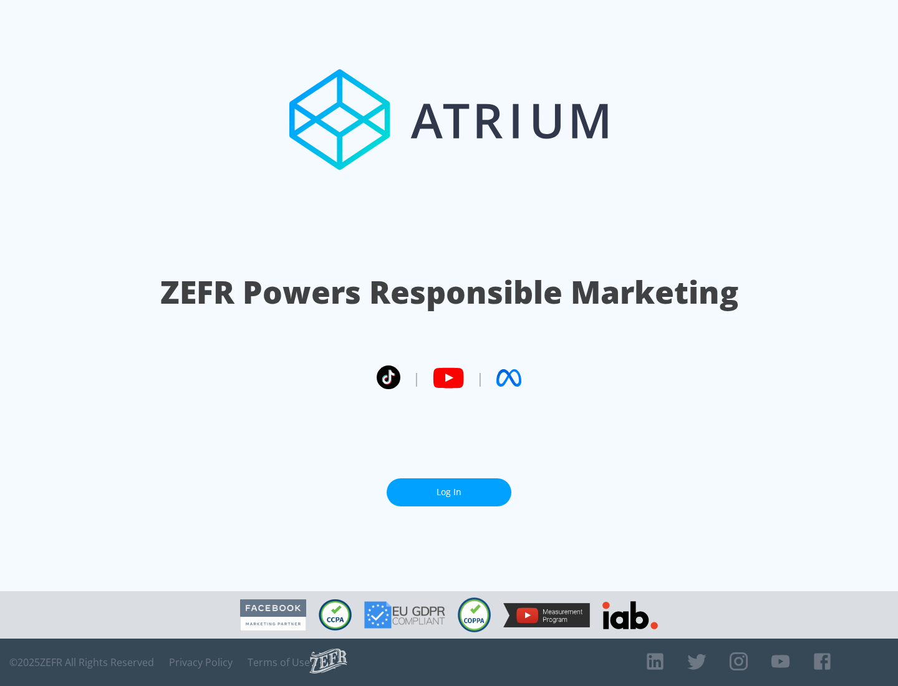
click at [449, 492] on link "Log In" at bounding box center [449, 492] width 125 height 28
